Goal: Task Accomplishment & Management: Complete application form

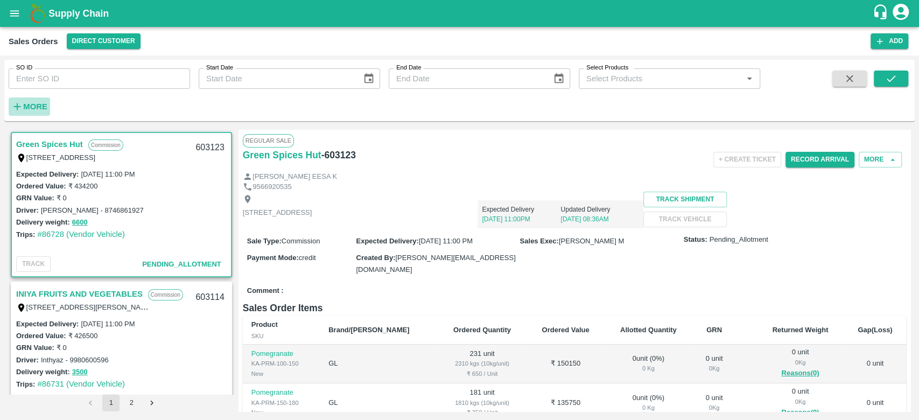
click at [20, 104] on icon "button" at bounding box center [17, 107] width 12 height 12
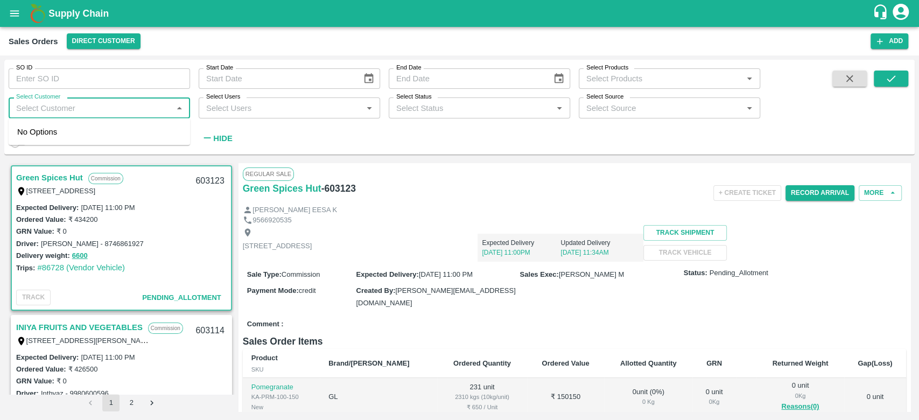
click at [20, 104] on input "Select Customer" at bounding box center [90, 108] width 157 height 14
type input "i"
click at [11, 16] on icon "open drawer" at bounding box center [14, 13] width 9 height 6
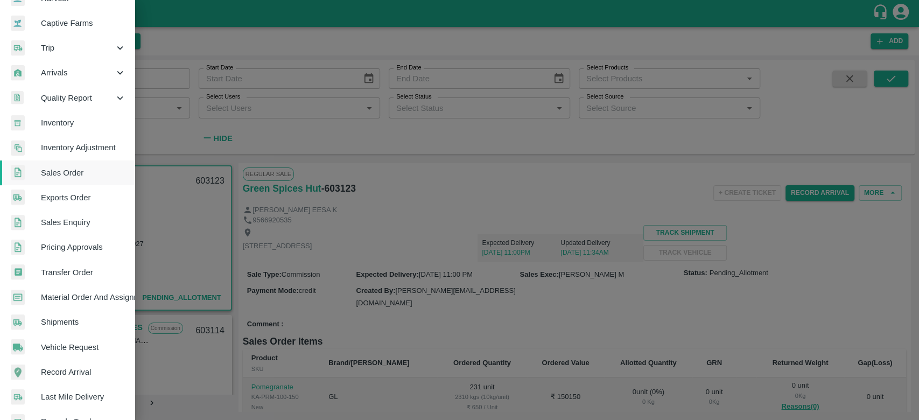
scroll to position [97, 0]
click at [85, 292] on span "Material Order And Assignment" at bounding box center [83, 296] width 85 height 12
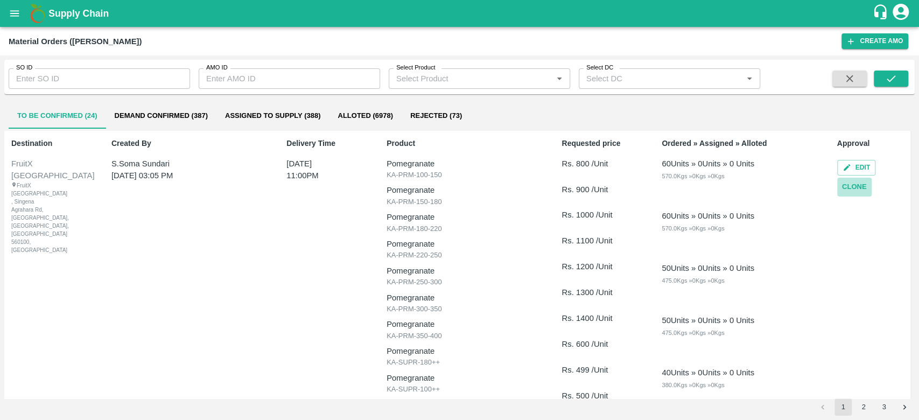
click at [848, 187] on button "Clone" at bounding box center [854, 187] width 34 height 19
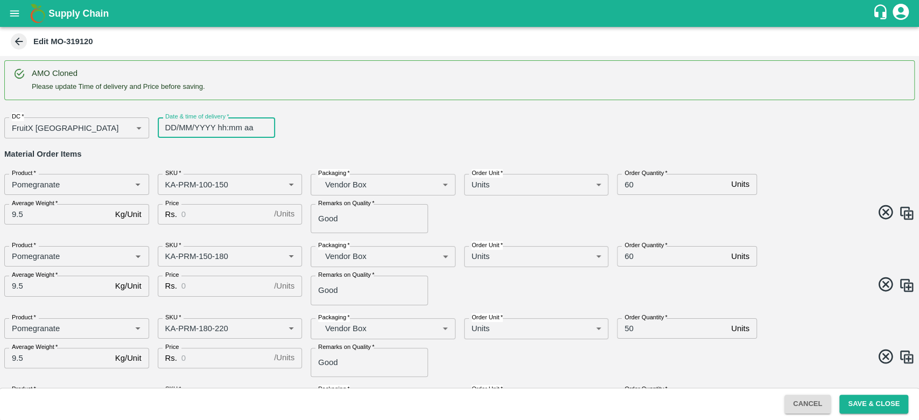
type input "DD/MM/YYYY hh:mm aa"
click at [200, 129] on input "DD/MM/YYYY hh:mm aa" at bounding box center [213, 127] width 110 height 20
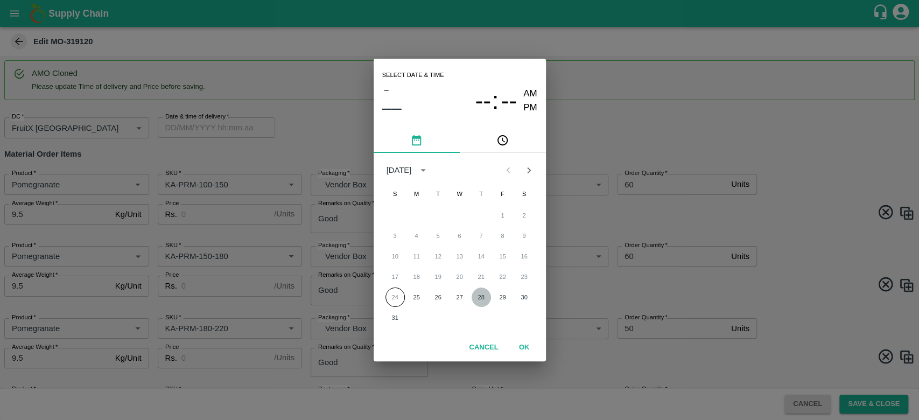
click at [487, 300] on button "28" at bounding box center [481, 297] width 19 height 19
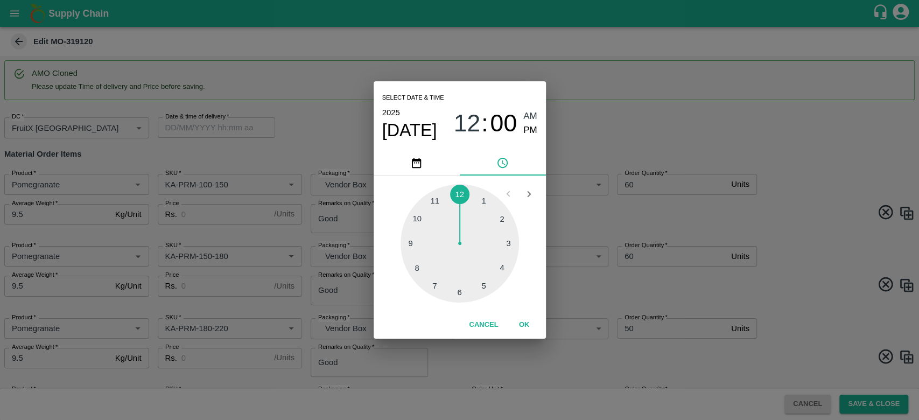
type input "[DATE] 12:00 AM"
click at [525, 325] on button "OK" at bounding box center [524, 325] width 34 height 19
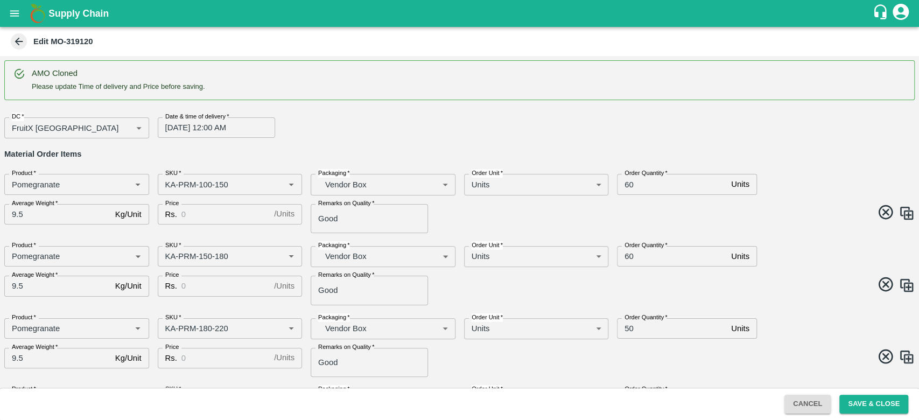
click at [417, 139] on div "AMO Cloned Please update Time of delivery and Price before saving. DC   * Fruit…" at bounding box center [459, 222] width 919 height 332
drag, startPoint x: 781, startPoint y: 321, endPoint x: 793, endPoint y: 263, distance: 59.3
click at [793, 263] on div "AMO Cloned Please update Time of delivery and Price before saving. DC   * Fruit…" at bounding box center [459, 222] width 919 height 332
click at [793, 263] on div "Order Quantity   * 60 Units Order Quantity" at bounding box center [724, 253] width 230 height 30
click at [537, 118] on div "DC   * FruitX [GEOGRAPHIC_DATA] 147 DC Date & time of delivery   * [DATE] 12:00…" at bounding box center [455, 124] width 919 height 30
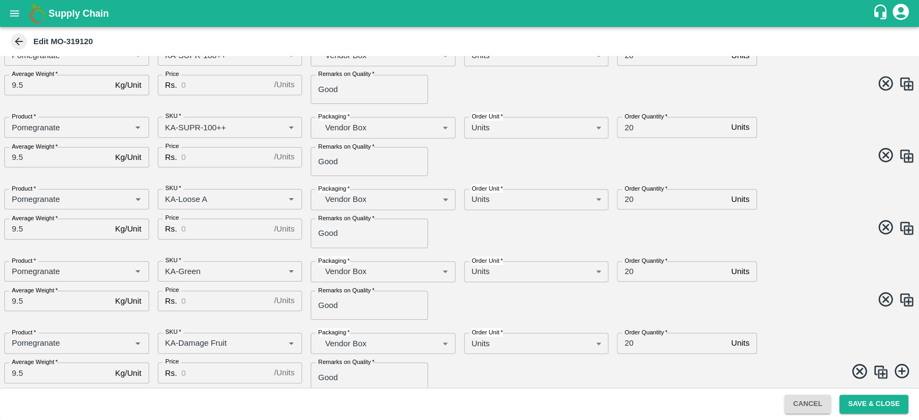
scroll to position [641, 0]
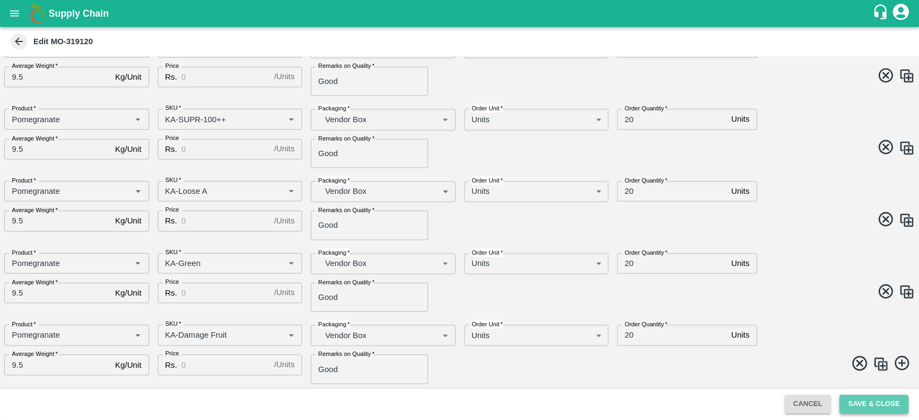
click at [884, 403] on button "Save & Close" at bounding box center [874, 404] width 69 height 19
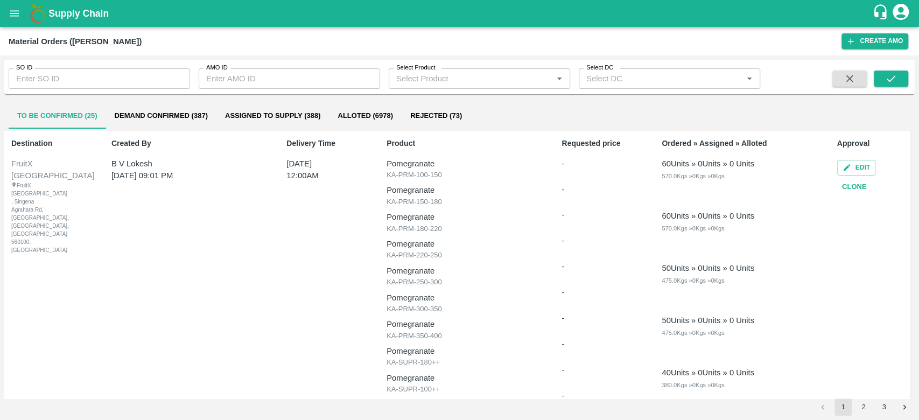
click at [573, 250] on div "- - - - - - - - - - - -" at bounding box center [597, 306] width 71 height 296
click at [787, 124] on div "To Be Confirmed (25) Demand Confirmed (387) Assigned to Supply (388) Alloted (6…" at bounding box center [460, 116] width 902 height 26
click at [854, 164] on button "Edit" at bounding box center [856, 168] width 38 height 16
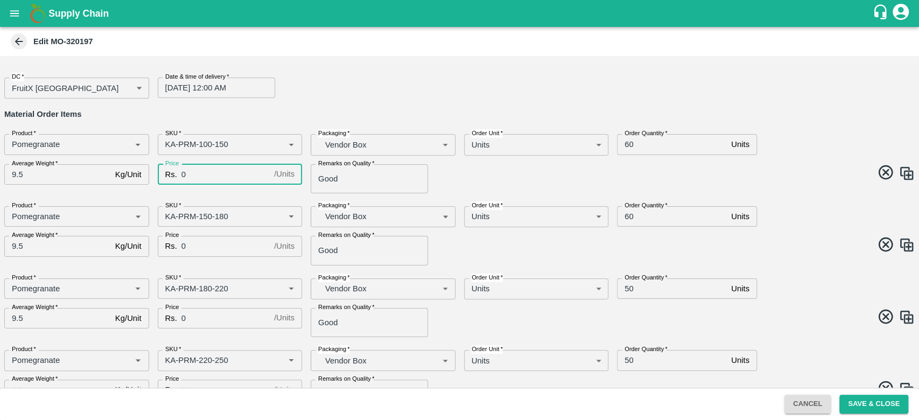
click at [204, 169] on input "0" at bounding box center [225, 174] width 88 height 20
type input "500"
click at [241, 194] on div "DC   * FruitX [GEOGRAPHIC_DATA] 147 DC Date & time of delivery   * [DATE] 12:00…" at bounding box center [459, 222] width 919 height 332
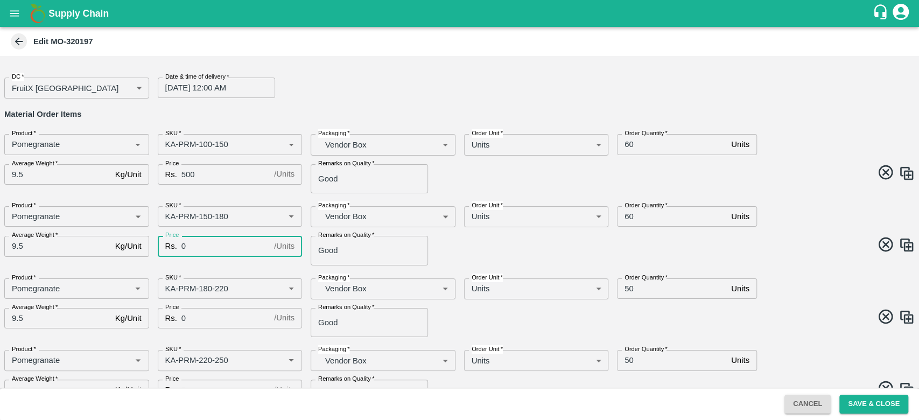
click at [214, 252] on input "0" at bounding box center [225, 246] width 88 height 20
type input "500"
click at [248, 270] on div "SKU   * SKU   *" at bounding box center [225, 285] width 153 height 30
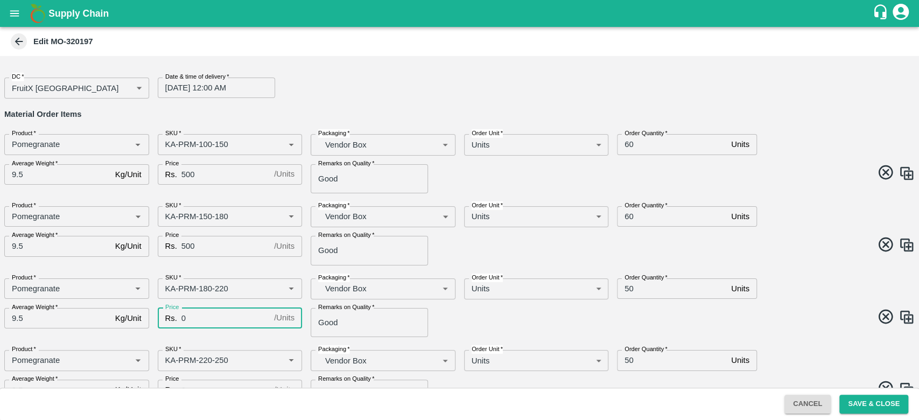
click at [232, 321] on input "0" at bounding box center [225, 318] width 88 height 20
type input "600"
click at [270, 268] on div "DC   * FruitX [GEOGRAPHIC_DATA] 147 DC Date & time of delivery   * [DATE] 12:00…" at bounding box center [459, 222] width 919 height 332
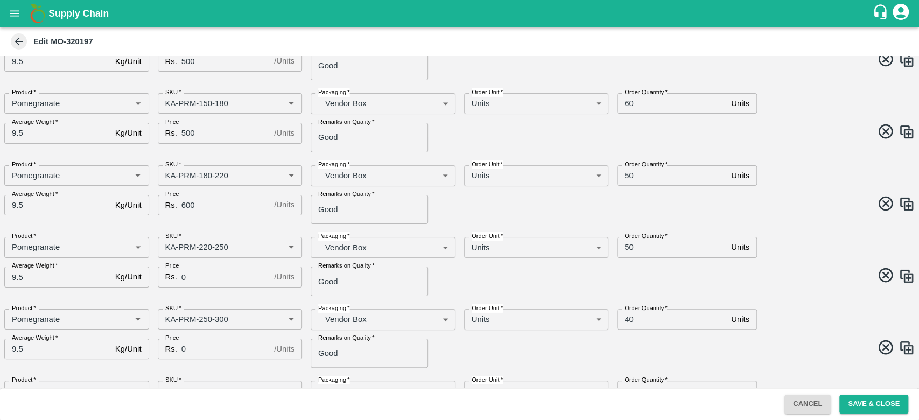
scroll to position [126, 0]
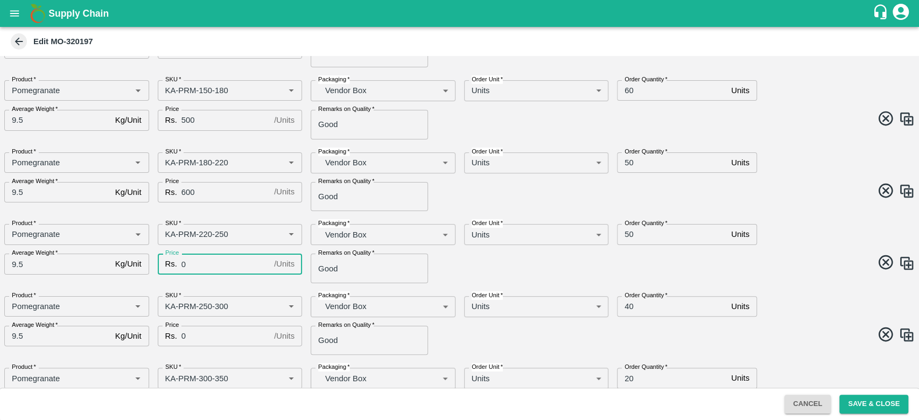
click at [240, 270] on input "0" at bounding box center [225, 264] width 88 height 20
type input "600"
click at [255, 203] on div "Price Rs. 600 / Units Price" at bounding box center [225, 192] width 153 height 38
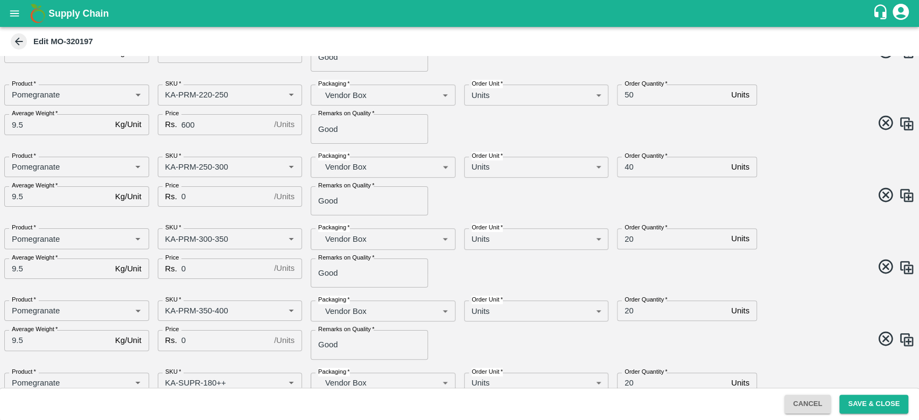
scroll to position [267, 0]
click at [219, 196] on input "0" at bounding box center [225, 195] width 88 height 20
type input "800"
click at [253, 136] on div "Price Rs. 600 / Units Price" at bounding box center [225, 123] width 153 height 38
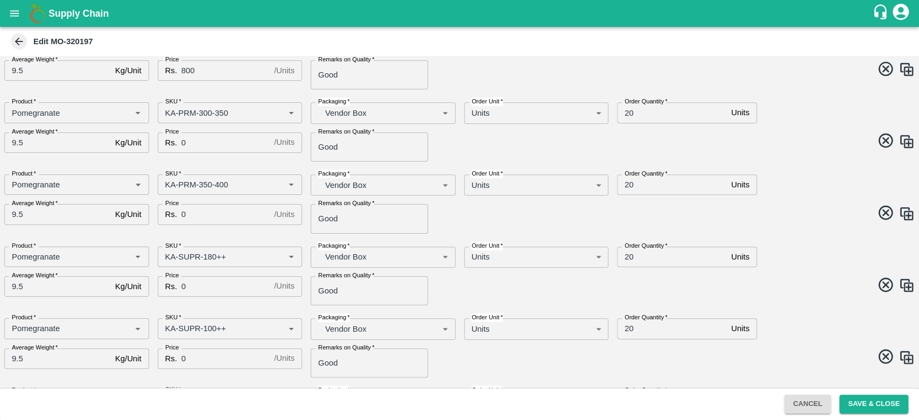
scroll to position [393, 0]
click at [222, 139] on input "0" at bounding box center [225, 141] width 88 height 20
type input "800"
click at [266, 87] on div "Price Rs. 800 / Units Price" at bounding box center [225, 69] width 153 height 38
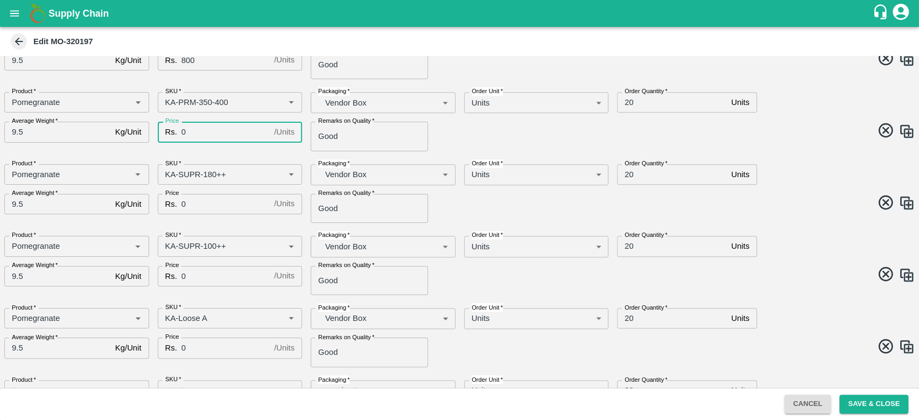
click at [197, 125] on input "0" at bounding box center [225, 132] width 88 height 20
type input "800"
click at [252, 83] on div "DC   * FruitX [GEOGRAPHIC_DATA] 147 DC Date & time of delivery   * [DATE] 12:00…" at bounding box center [459, 222] width 919 height 332
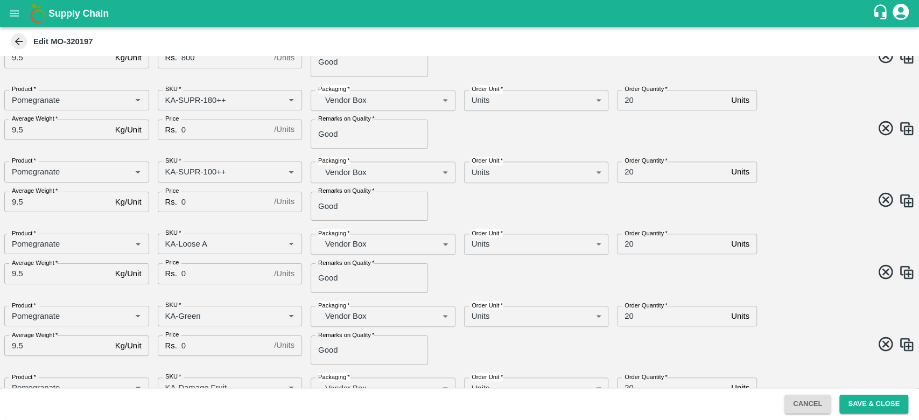
scroll to position [554, 0]
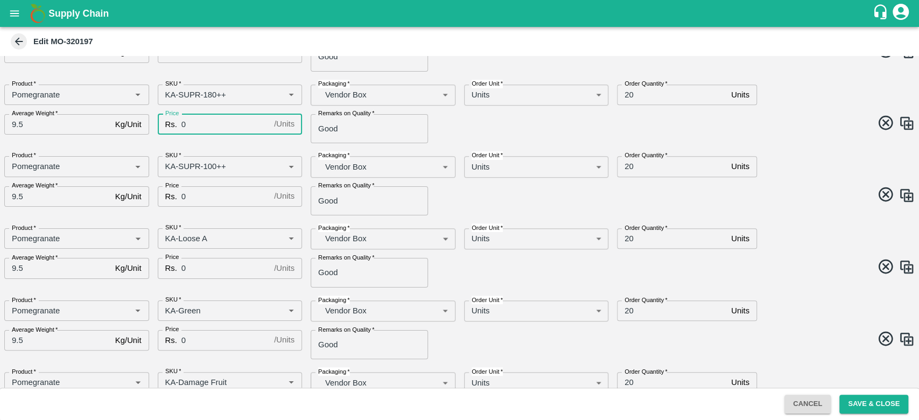
click at [206, 124] on input "0" at bounding box center [225, 124] width 88 height 20
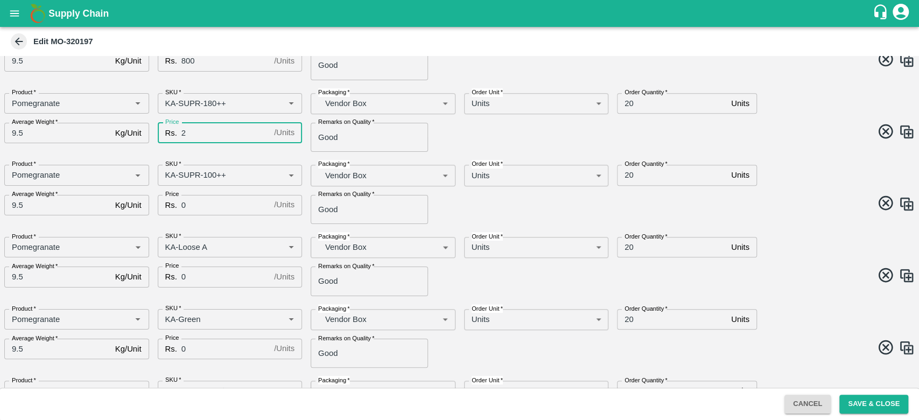
scroll to position [515, 0]
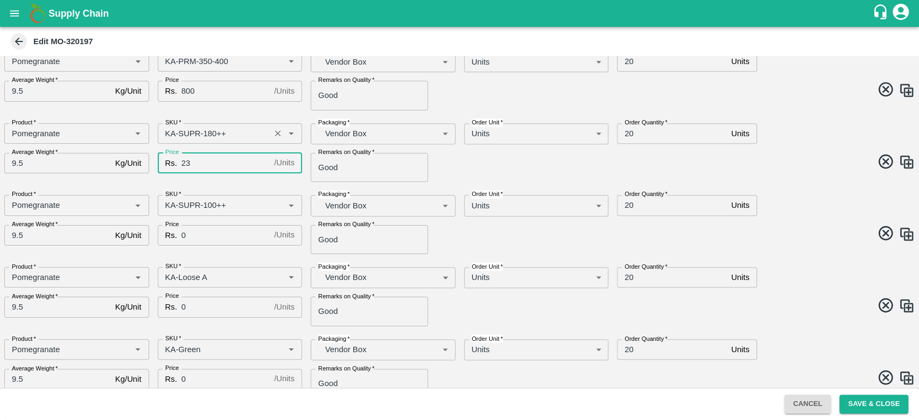
type input "2"
type input "300"
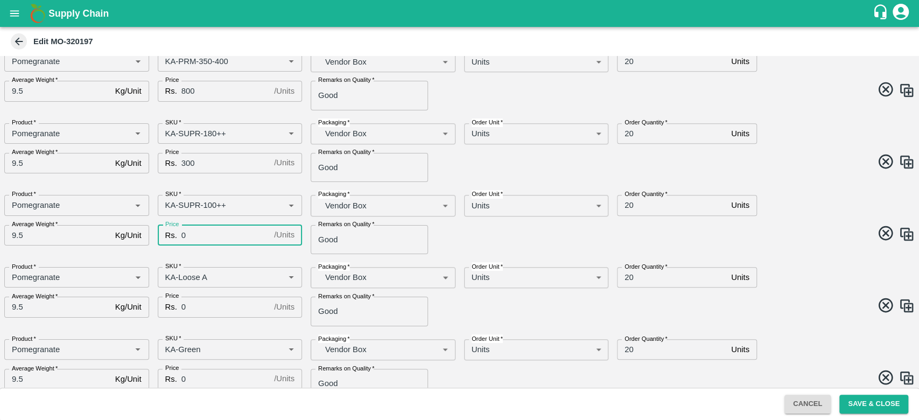
click at [225, 235] on input "0" at bounding box center [225, 235] width 88 height 20
type input "200"
click at [255, 186] on div "SKU   * SKU   *" at bounding box center [225, 201] width 153 height 30
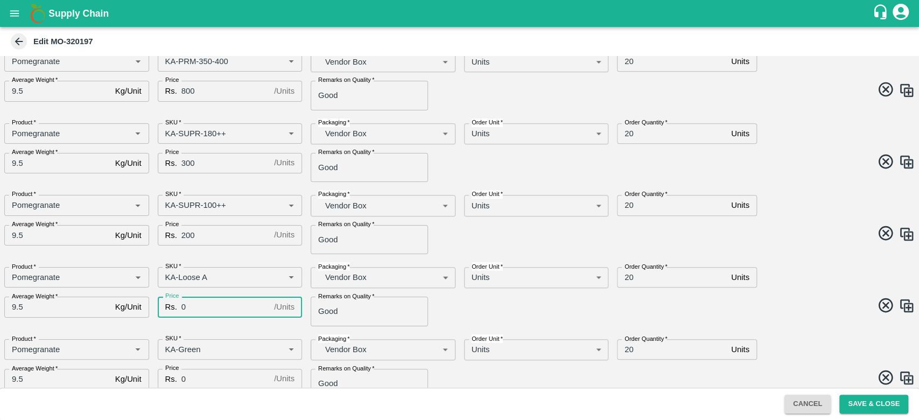
click at [236, 304] on input "0" at bounding box center [225, 307] width 88 height 20
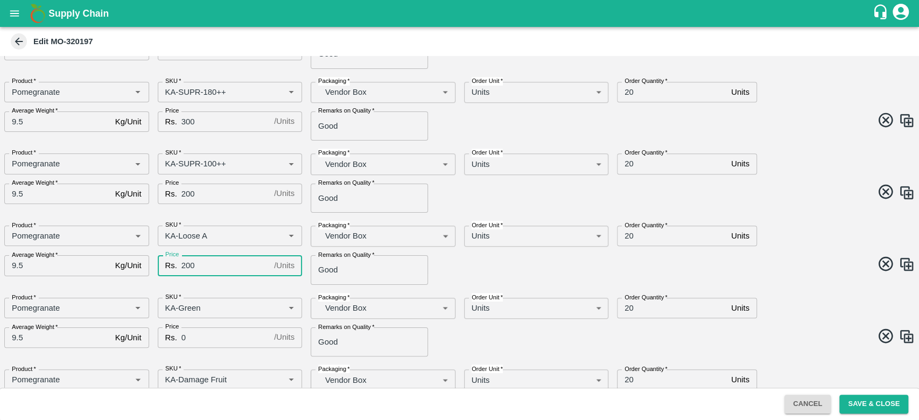
scroll to position [601, 0]
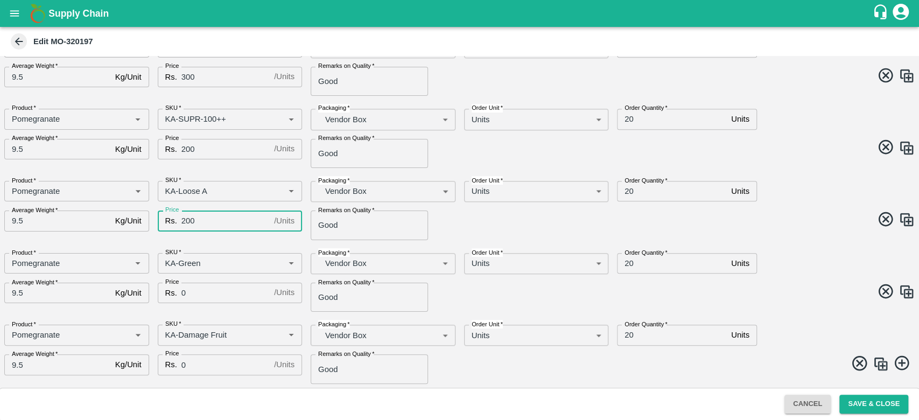
type input "200"
click at [247, 240] on div "DC   * FruitX [GEOGRAPHIC_DATA] 147 DC Date & time of delivery   * [DATE] 12:00…" at bounding box center [459, 222] width 919 height 332
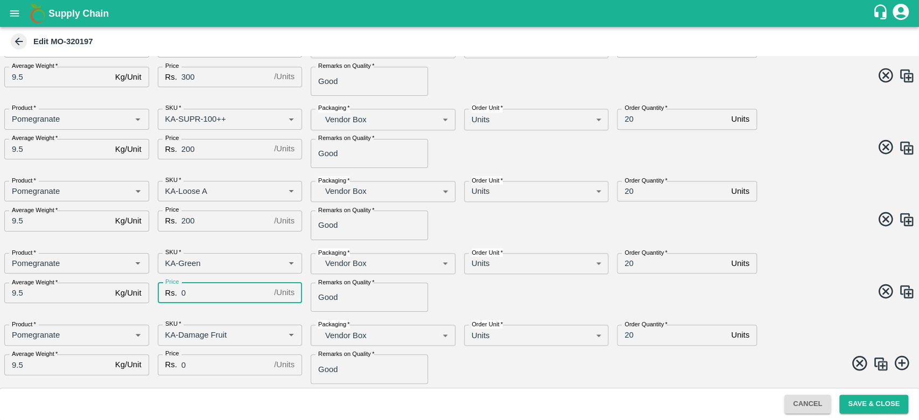
click at [207, 296] on input "0" at bounding box center [225, 293] width 88 height 20
type input "100"
click at [245, 232] on div "Price Rs. 200 / Units Price" at bounding box center [225, 221] width 153 height 38
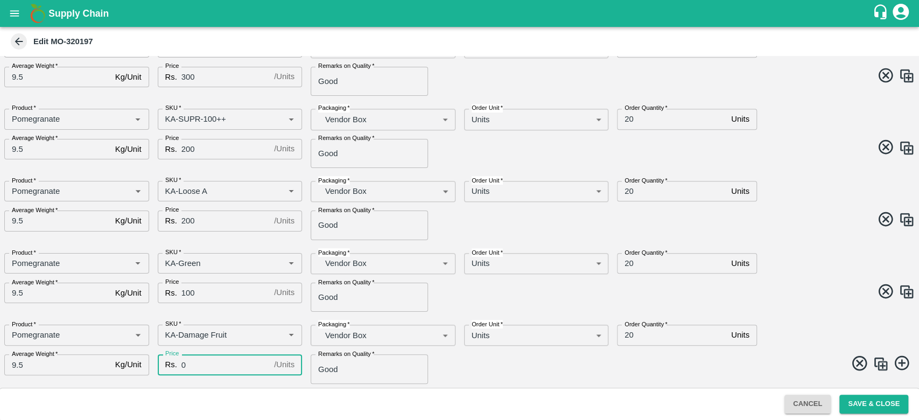
click at [213, 355] on input "0" at bounding box center [225, 364] width 88 height 20
type input "100"
click at [478, 364] on span at bounding box center [686, 364] width 460 height 21
click at [875, 407] on button "Save & Close" at bounding box center [874, 404] width 69 height 19
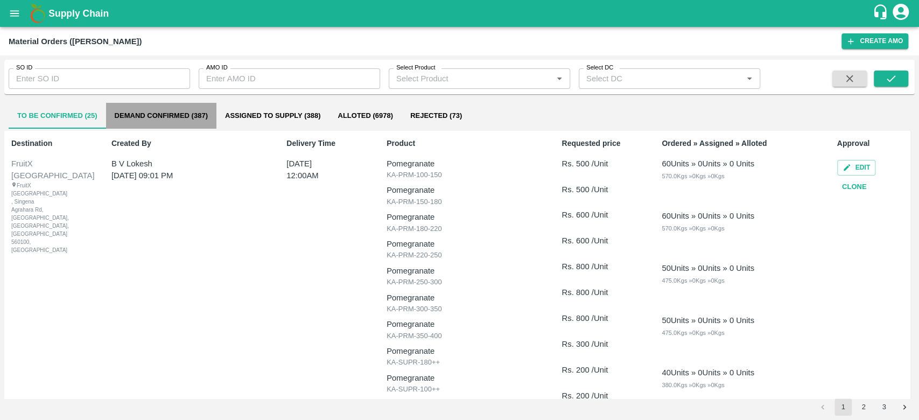
click at [169, 111] on button "Demand Confirmed (387)" at bounding box center [161, 116] width 110 height 26
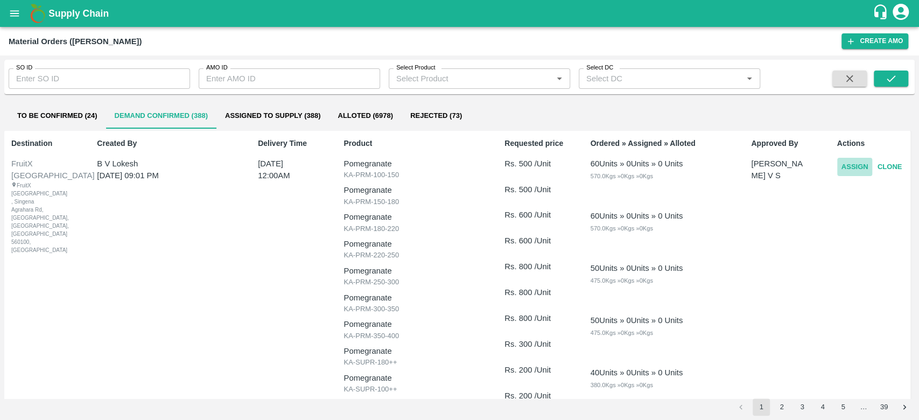
click at [851, 164] on button "Assign" at bounding box center [855, 167] width 36 height 19
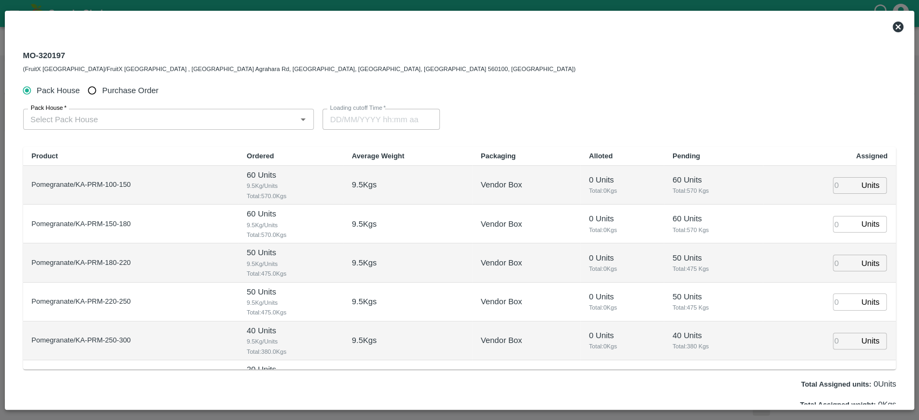
type input "[DATE] 12:00 AM"
click at [650, 86] on div "Pack House Purchase Order" at bounding box center [460, 91] width 874 height 20
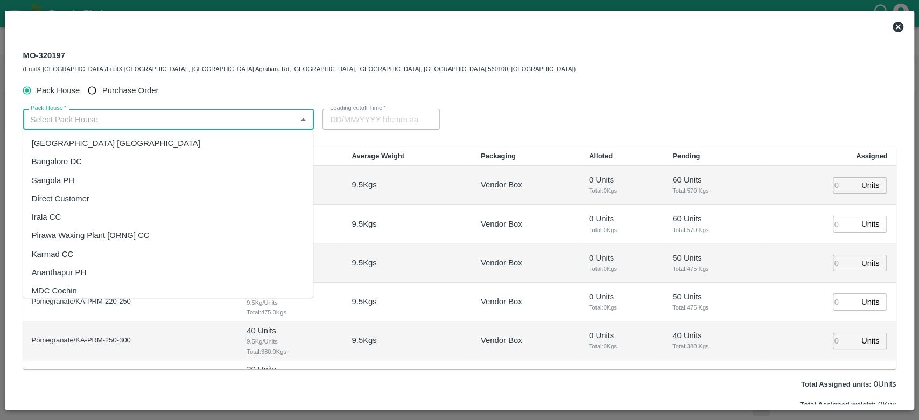
click at [103, 115] on input "Pack House   *" at bounding box center [159, 119] width 267 height 14
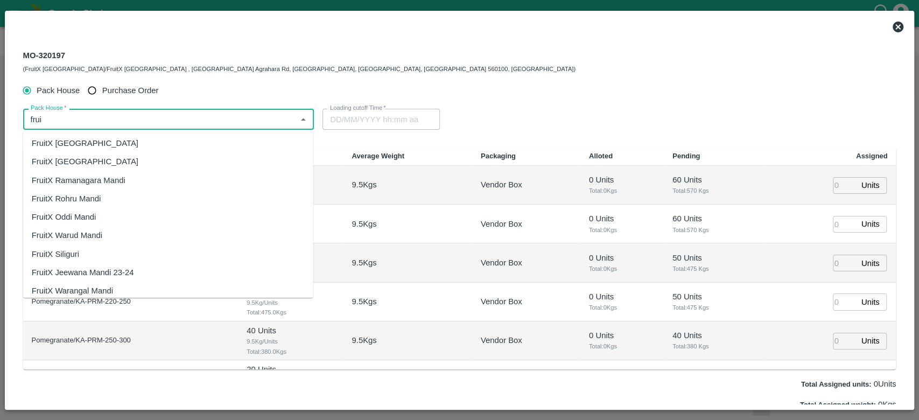
click at [110, 144] on div "FruitX [GEOGRAPHIC_DATA]" at bounding box center [168, 143] width 290 height 18
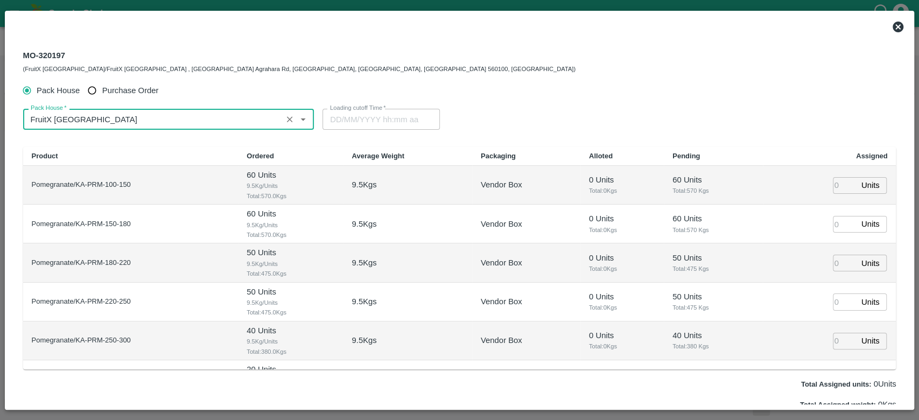
type input "FruitX [GEOGRAPHIC_DATA]"
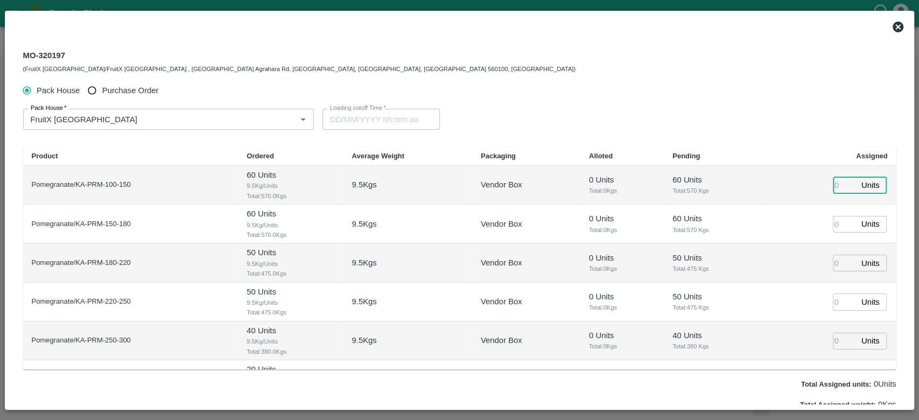
click at [838, 181] on input "number" at bounding box center [845, 185] width 24 height 17
type input "60"
type input "[DATE] 11:00 PM"
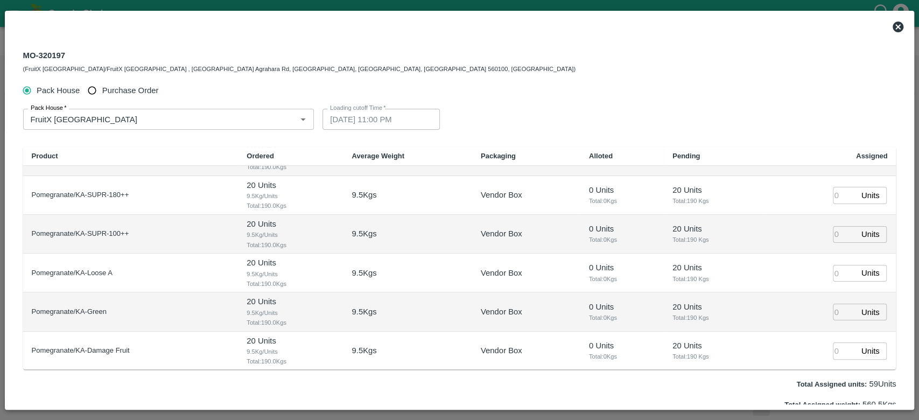
scroll to position [38, 0]
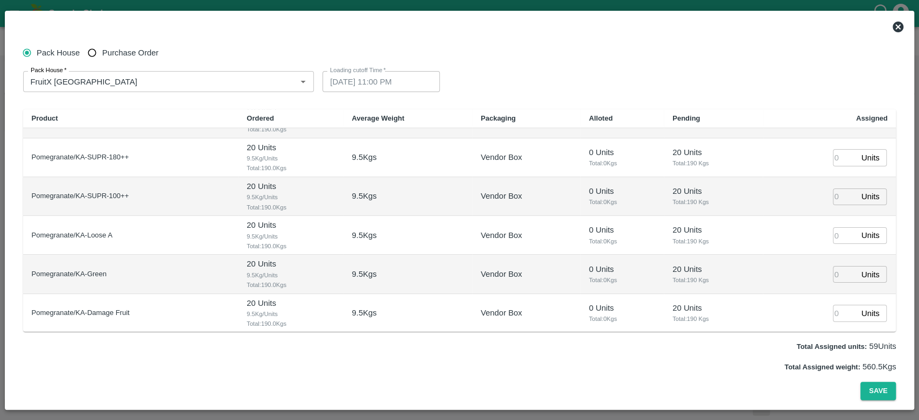
type input "59"
click at [892, 24] on icon at bounding box center [898, 26] width 13 height 13
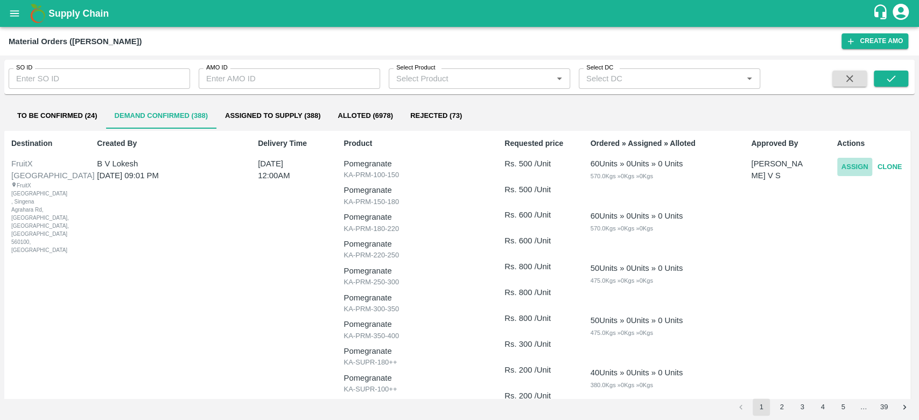
click at [844, 167] on button "Assign" at bounding box center [855, 167] width 36 height 19
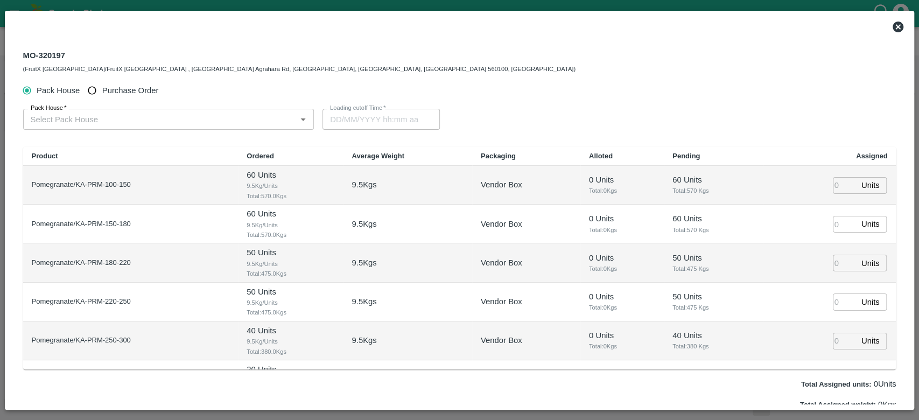
type input "[DATE] 12:00 AM"
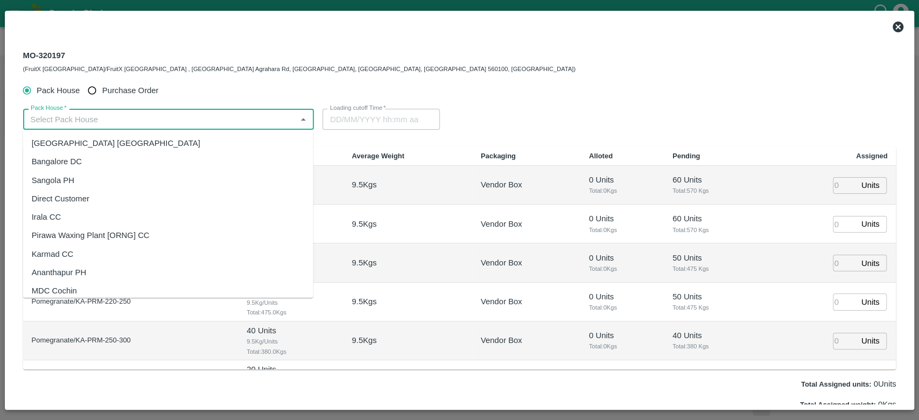
click at [138, 123] on input "Pack House   *" at bounding box center [159, 119] width 267 height 14
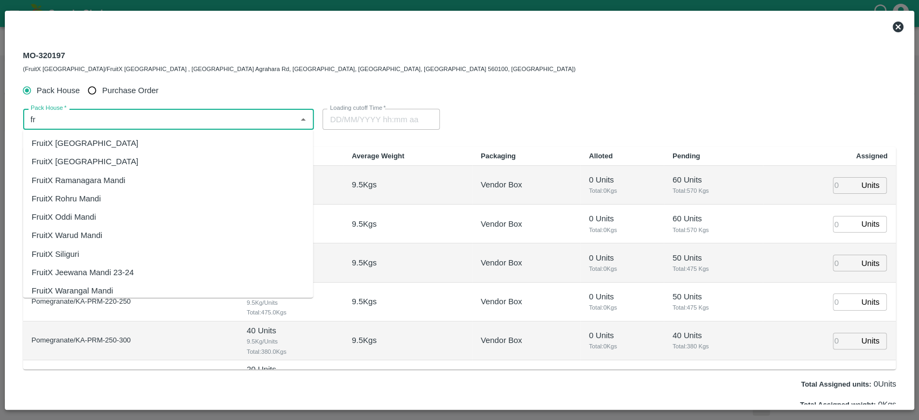
click at [124, 139] on div "FruitX [GEOGRAPHIC_DATA]" at bounding box center [168, 143] width 290 height 18
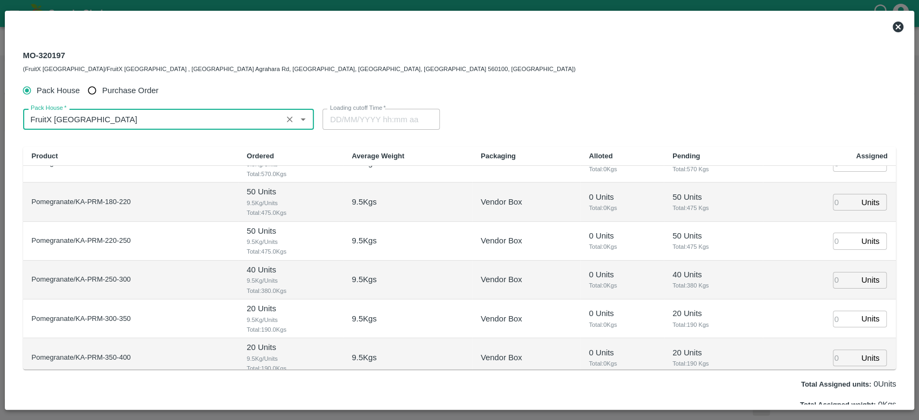
scroll to position [61, 0]
type input "FruitX [GEOGRAPHIC_DATA]"
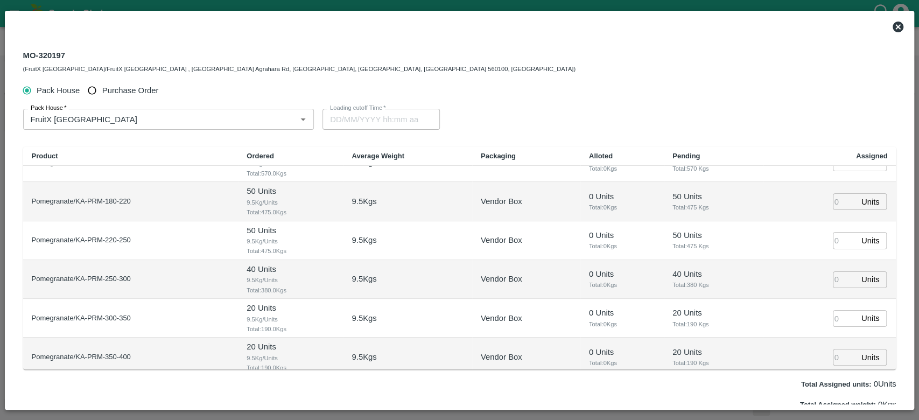
click at [744, 109] on div "Pack House   * Pack House   * Loading cutoff Time   * Loading cutoff Time" at bounding box center [460, 119] width 874 height 38
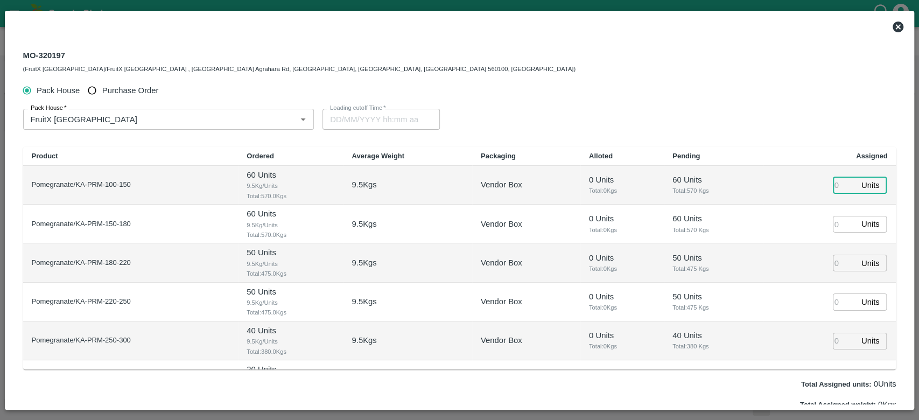
click at [843, 185] on input "number" at bounding box center [845, 185] width 24 height 17
click at [834, 186] on input "number" at bounding box center [845, 185] width 24 height 17
type input "60"
type input "[DATE] 11:00 PM"
type input "60"
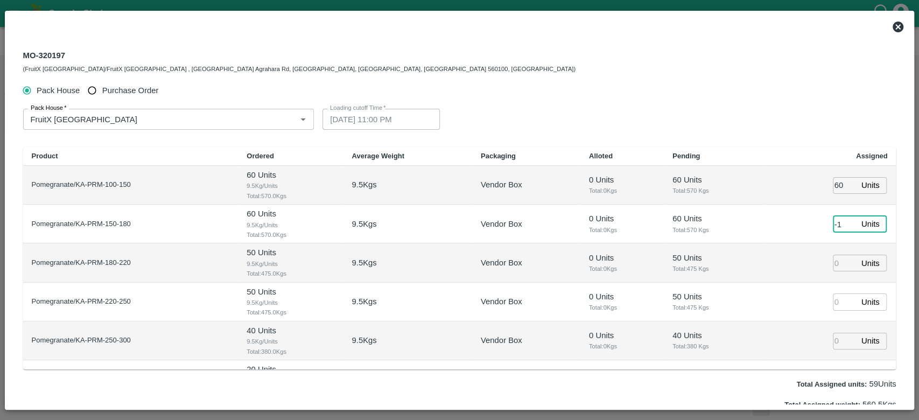
click at [844, 227] on input "-1" at bounding box center [845, 224] width 24 height 17
type input "060"
click at [836, 260] on input "number" at bounding box center [845, 263] width 24 height 17
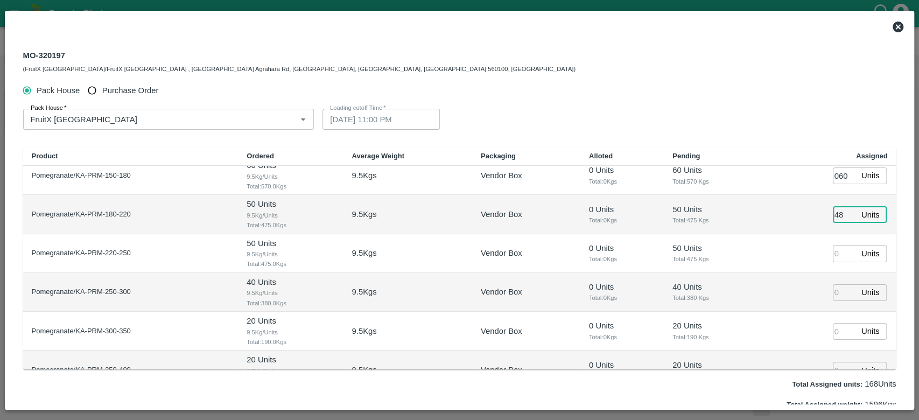
type input "48"
click at [835, 256] on input "number" at bounding box center [845, 253] width 24 height 17
type input "50"
click at [836, 299] on input "number" at bounding box center [845, 292] width 24 height 17
type input "[DATE] 09:00 PM"
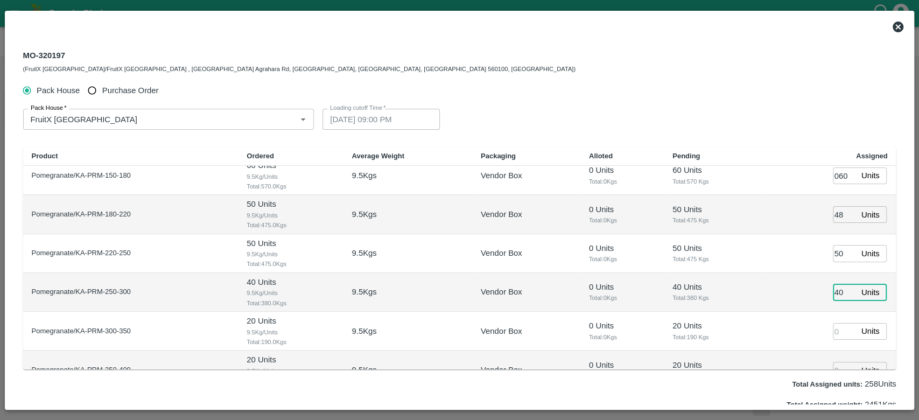
type input "40"
click at [839, 329] on input "number" at bounding box center [845, 331] width 24 height 17
type input "19"
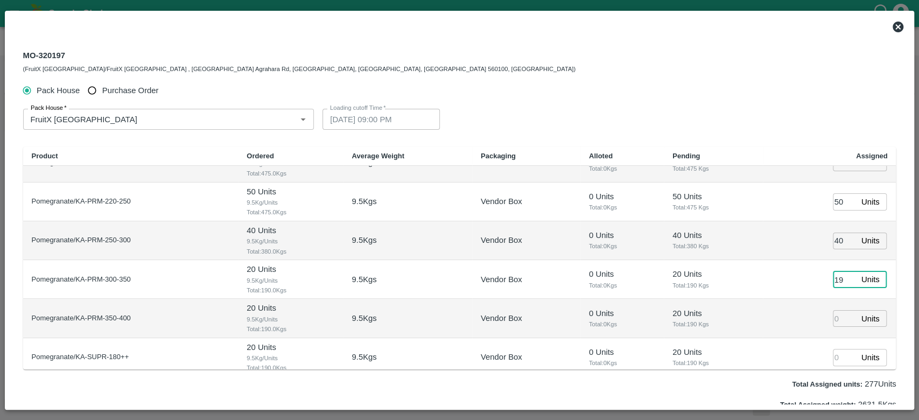
type input "[DATE] 10:00 PM"
type input "19"
click at [841, 323] on input "number" at bounding box center [845, 318] width 24 height 17
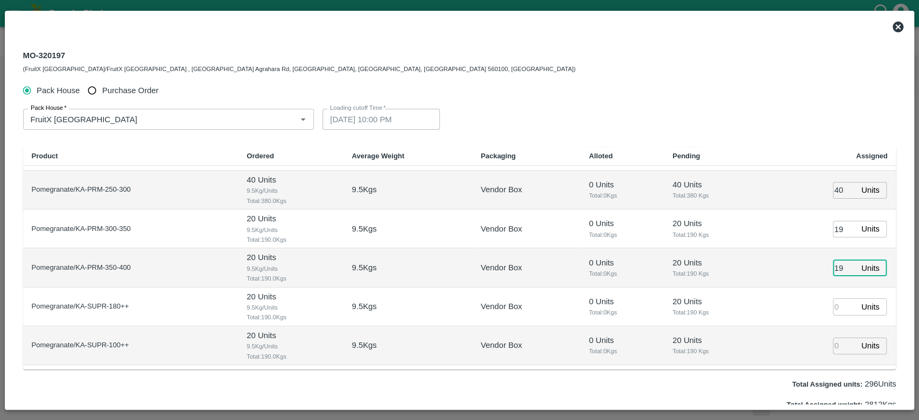
type input "19"
click at [837, 308] on input "number" at bounding box center [845, 306] width 24 height 17
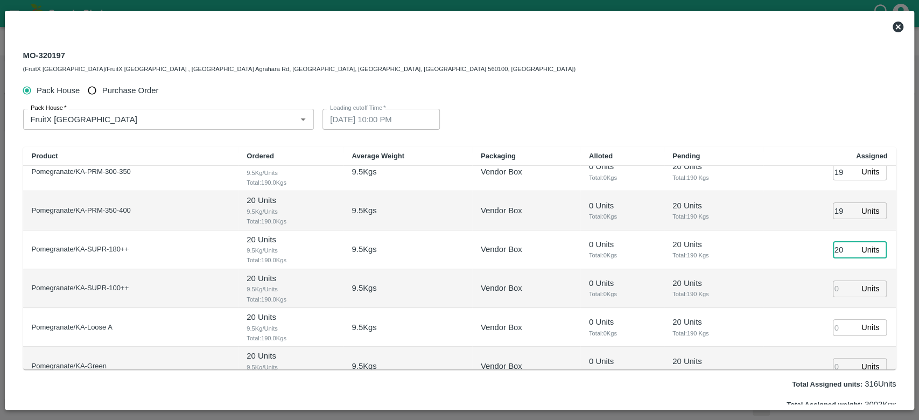
type input "20"
click at [839, 292] on input "number" at bounding box center [845, 289] width 24 height 17
type input "20"
click at [833, 326] on input "number" at bounding box center [845, 327] width 24 height 17
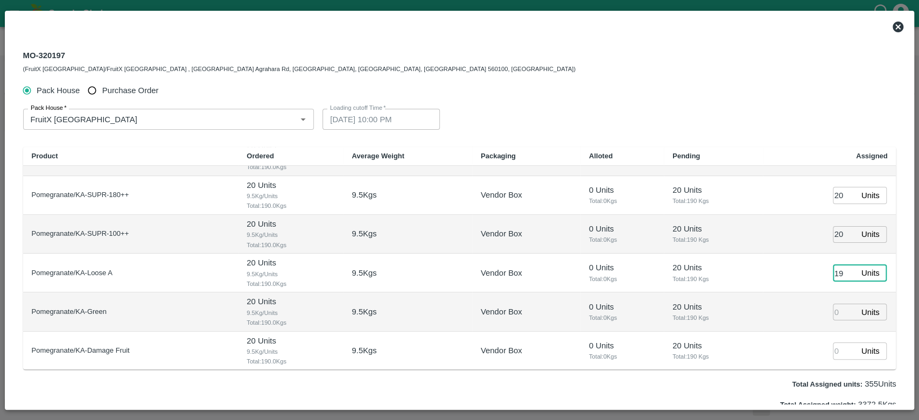
type input "19"
click at [834, 308] on input "number" at bounding box center [845, 312] width 24 height 17
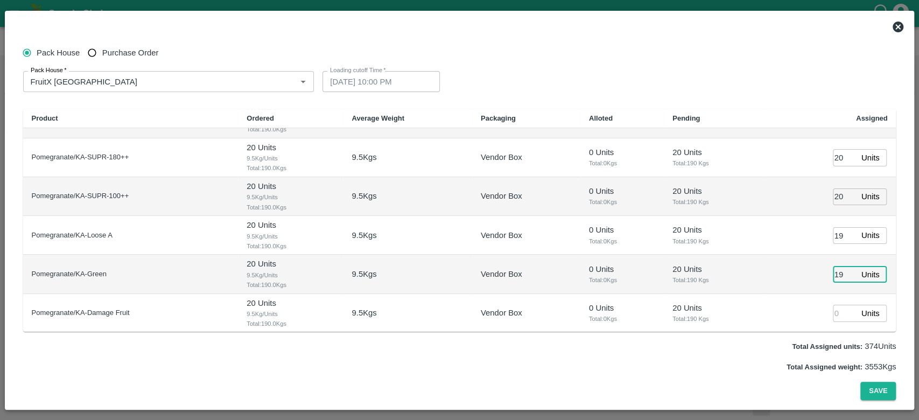
type input "19"
click at [834, 318] on input "number" at bounding box center [845, 313] width 24 height 17
type input "20"
click at [841, 275] on input "19" at bounding box center [845, 274] width 24 height 17
type input "020"
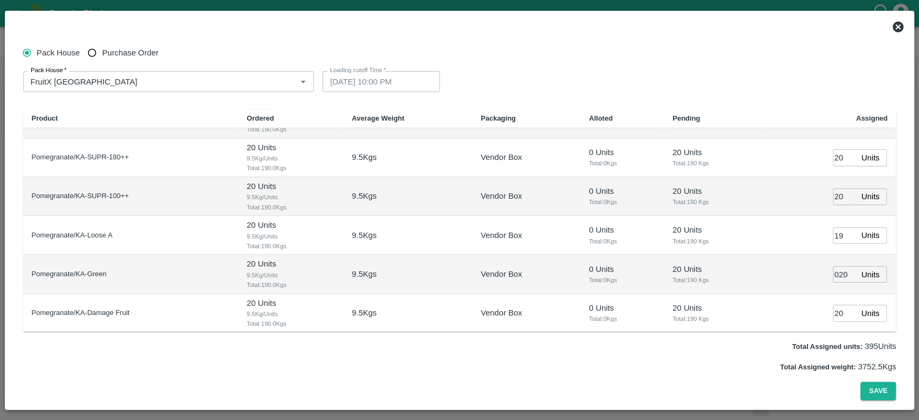
click at [808, 274] on td "020 Units ​" at bounding box center [830, 274] width 134 height 39
click at [839, 233] on input "19" at bounding box center [845, 235] width 24 height 17
type input "020"
click at [806, 242] on td "020 Units ​" at bounding box center [830, 235] width 134 height 39
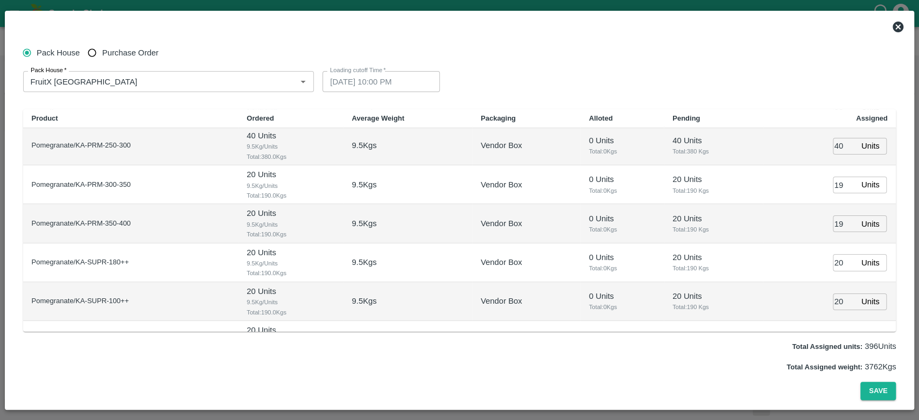
scroll to position [137, 0]
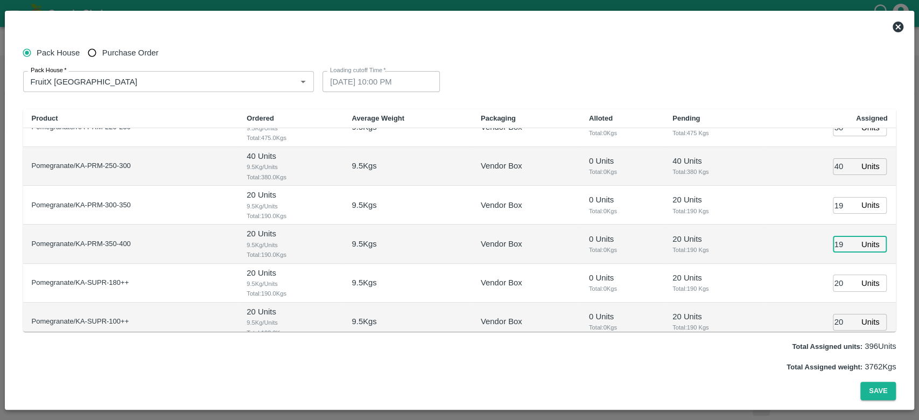
click at [839, 245] on input "19" at bounding box center [845, 244] width 24 height 17
type input "020"
click at [794, 250] on td "020 Units ​" at bounding box center [830, 244] width 134 height 39
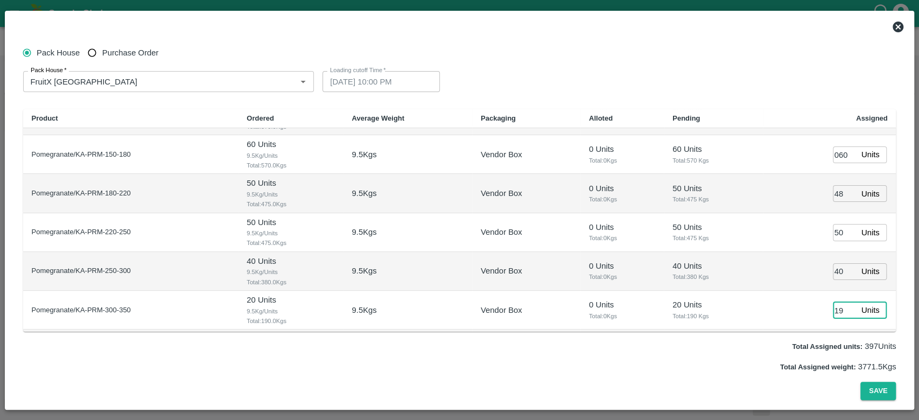
click at [840, 310] on input "19" at bounding box center [845, 310] width 24 height 17
type input "020"
click at [780, 294] on td "020 Units ​" at bounding box center [830, 310] width 134 height 39
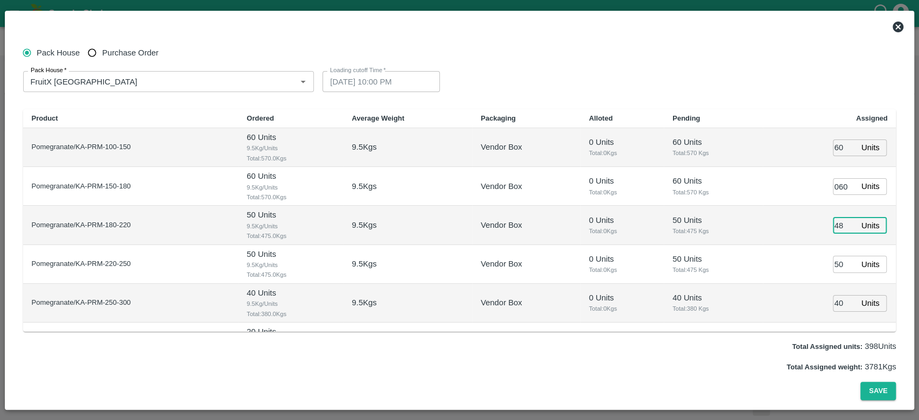
click at [837, 224] on input "48" at bounding box center [845, 225] width 24 height 17
type input "050"
click at [801, 231] on td "050 Units ​" at bounding box center [830, 225] width 134 height 39
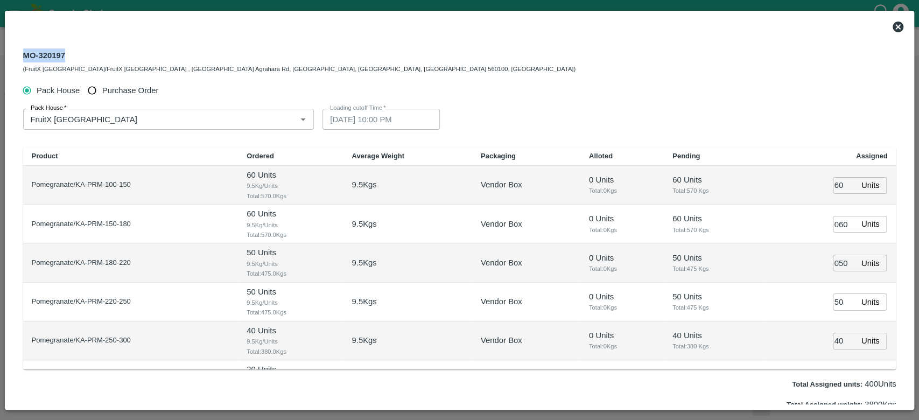
drag, startPoint x: 63, startPoint y: 54, endPoint x: 0, endPoint y: 60, distance: 63.3
click at [0, 60] on div "MO-320197 (FruitX [GEOGRAPHIC_DATA]/FruitX [GEOGRAPHIC_DATA] , Singena Agrahara…" at bounding box center [459, 210] width 919 height 420
copy div "MO-320197"
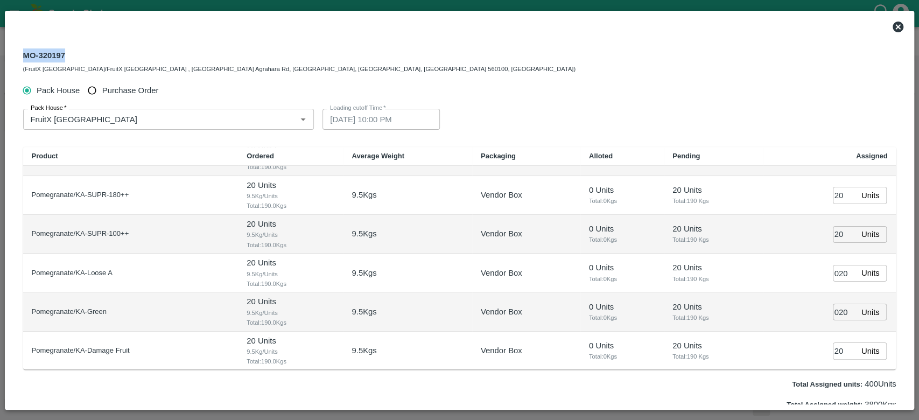
scroll to position [38, 0]
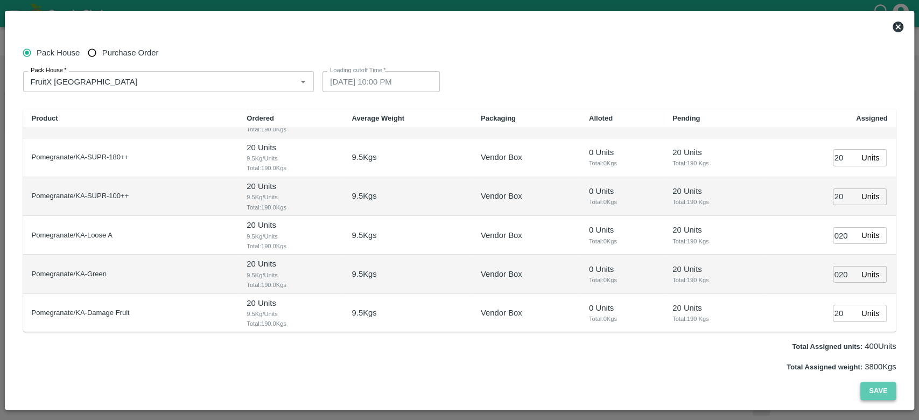
click at [885, 387] on button "Save" at bounding box center [879, 391] width 36 height 19
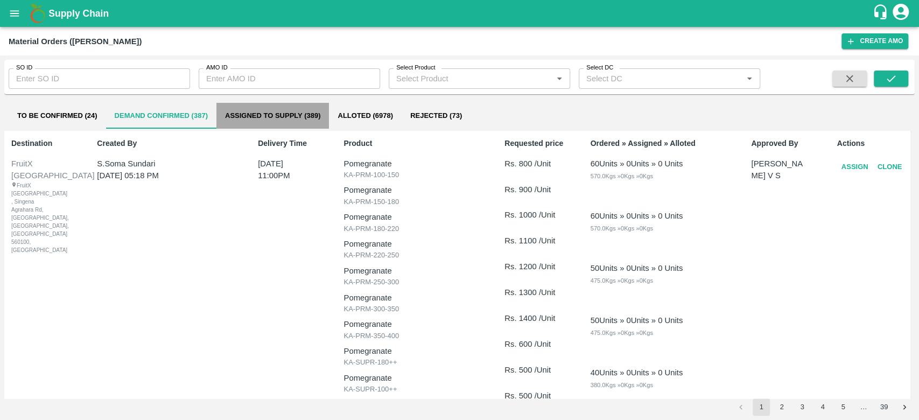
click at [275, 116] on button "Assigned to Supply (389)" at bounding box center [273, 116] width 113 height 26
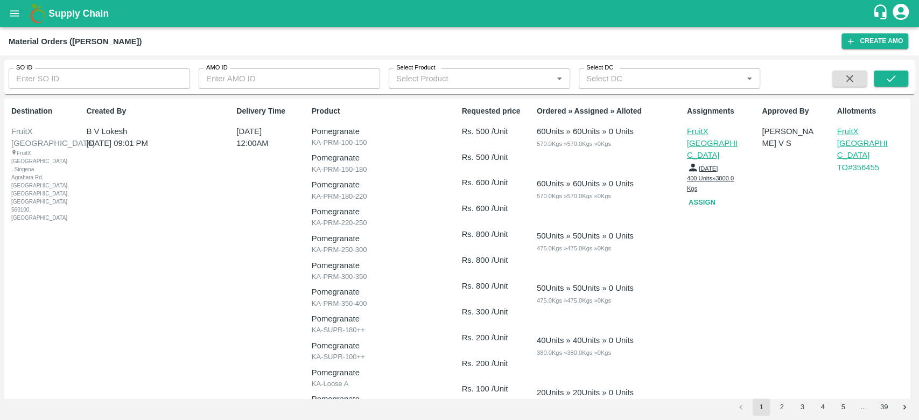
scroll to position [0, 0]
